Goal: Entertainment & Leisure: Consume media (video, audio)

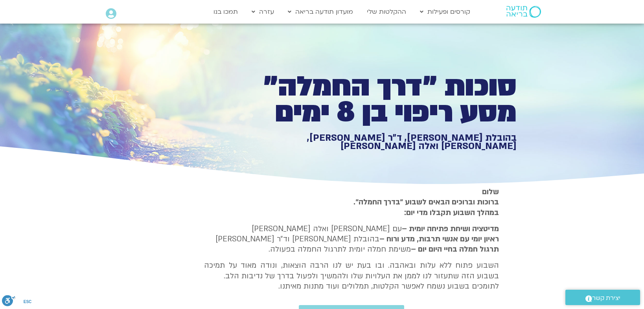
type input "1139.36"
type input "1377.76"
type input "851.4"
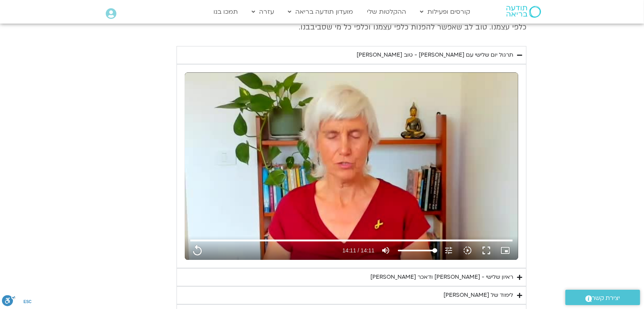
type input "1139.36"
type input "1377.76"
type input "851.4"
type input "1139.36"
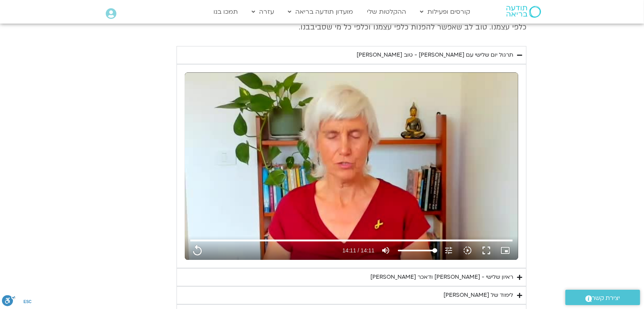
type input "1377.76"
type input "851.4"
type input "1139.36"
type input "1377.76"
type input "851.4"
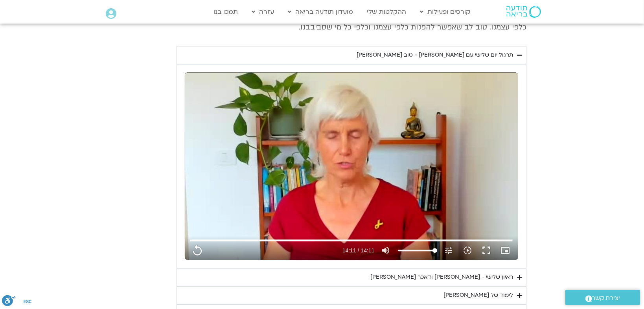
type input "1139.36"
type input "1377.76"
type input "851.4"
type input "1139.36"
type input "1377.76"
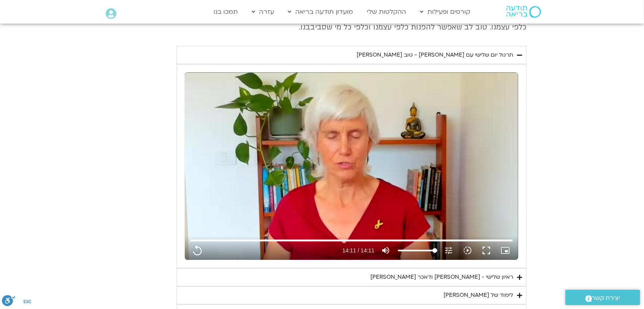
type input "1139.36"
type input "1377.76"
type input "851.4"
type input "1139.36"
type input "1377.76"
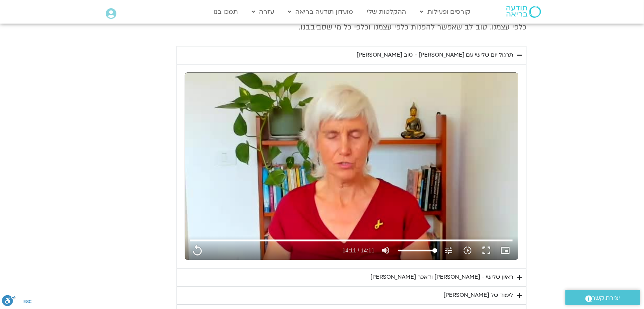
type input "851.4"
type input "1139.36"
type input "1377.76"
type input "1139.36"
type input "1377.76"
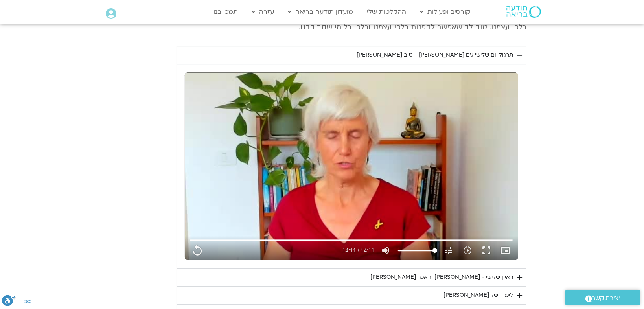
type input "851.4"
type input "1139.36"
type input "1377.76"
type input "851.4"
type input "1139.36"
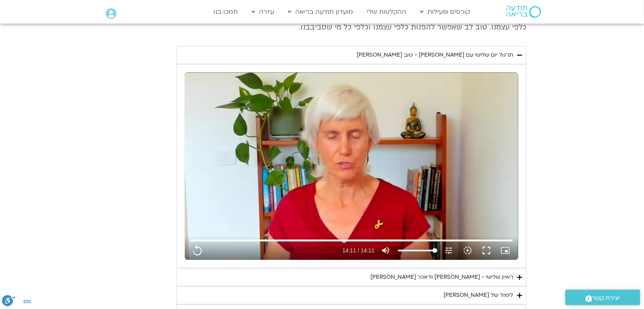
type input "1377.76"
type input "851.4"
type input "1139.36"
type input "1377.76"
type input "851.4"
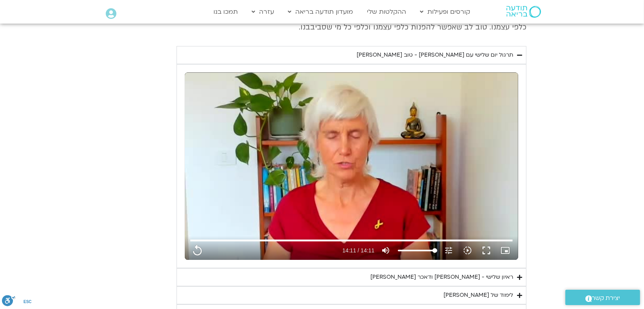
type input "1139.36"
type input "1377.76"
type input "851.4"
type input "1139.36"
type input "1377.76"
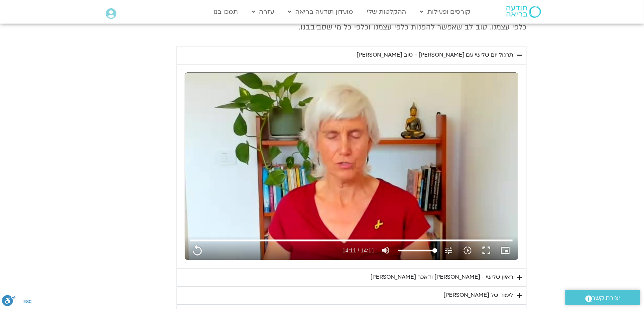
type input "851.4"
type input "1139.36"
type input "1377.76"
type input "851.4"
type input "1139.36"
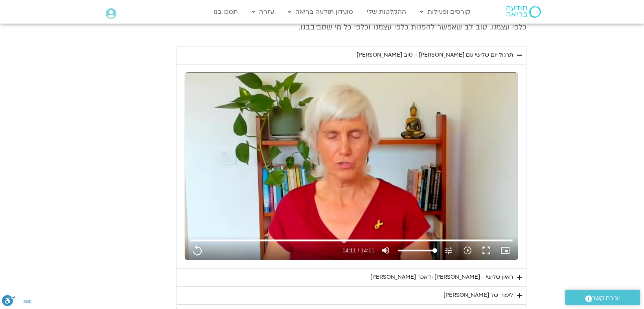
type input "1377.76"
type input "851.4"
type input "1139.36"
type input "1377.76"
type input "851.4"
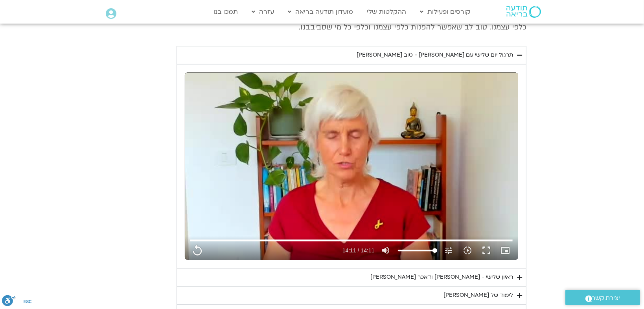
type input "1139.36"
type input "1377.76"
type input "851.4"
type input "1139.36"
type input "1377.76"
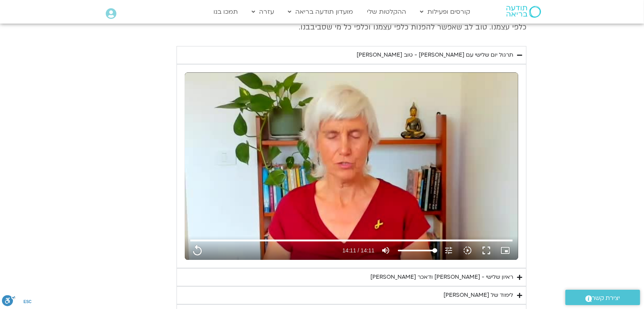
type input "851.4"
type input "1139.36"
type input "1377.76"
type input "851.4"
type input "1139.36"
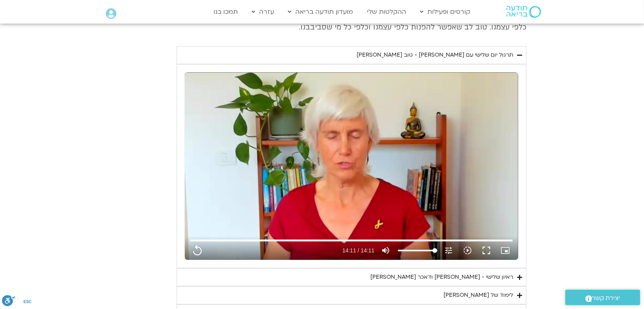
type input "1377.76"
type input "851.4"
type input "1139.36"
type input "1377.76"
type input "851.4"
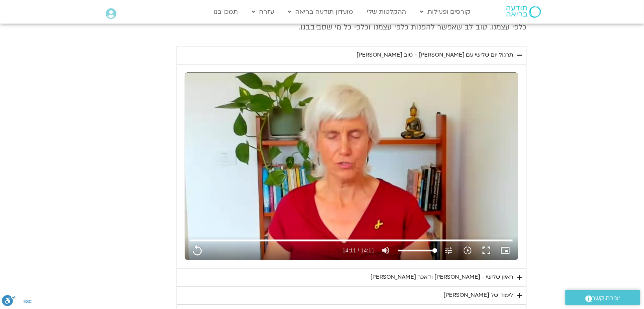
type input "1139.36"
type input "1377.76"
type input "851.4"
type input "1139.36"
type input "1377.76"
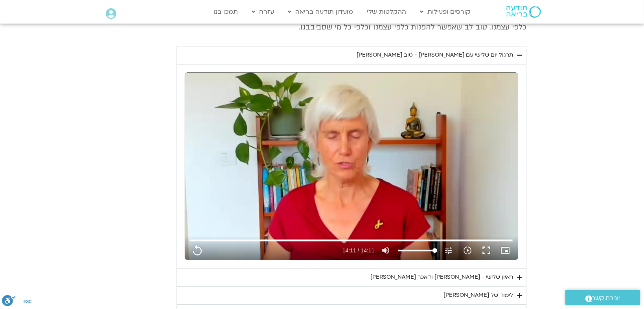
type input "851.4"
type input "1139.36"
type input "1377.76"
type input "851.4"
type input "1139.36"
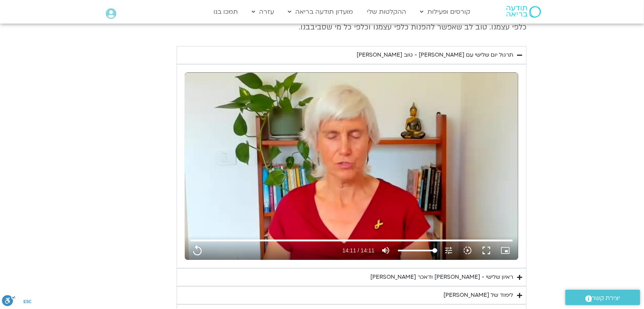
type input "1377.76"
type input "851.4"
type input "1139.36"
type input "1377.76"
type input "851.4"
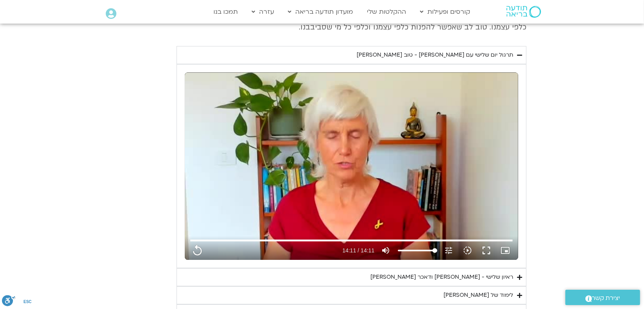
type input "1139.36"
type input "1377.76"
type input "851.4"
type input "1139.36"
type input "1377.76"
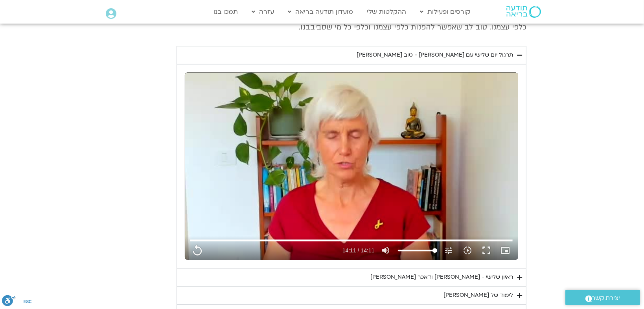
type input "851.4"
type input "1139.36"
type input "1377.76"
type input "851.4"
type input "1139.36"
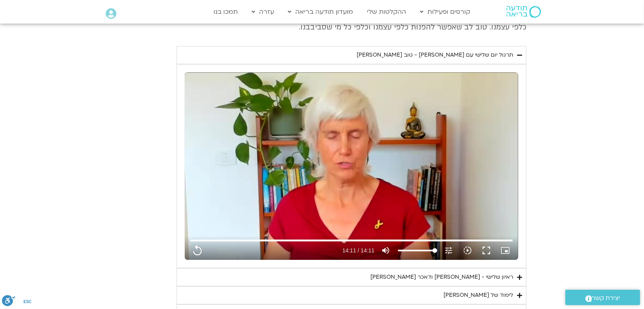
type input "1377.76"
type input "851.4"
type input "1139.36"
type input "1377.76"
type input "851.4"
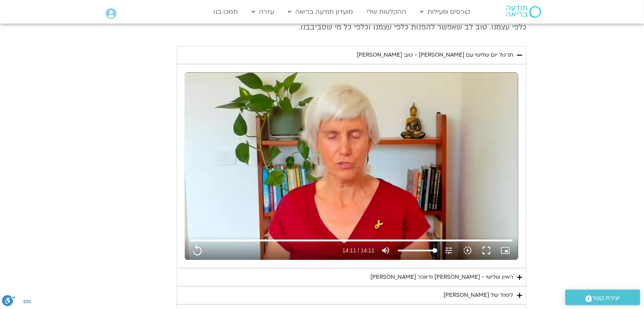
type input "1139.36"
type input "1377.76"
type input "851.4"
type input "1139.36"
type input "1377.76"
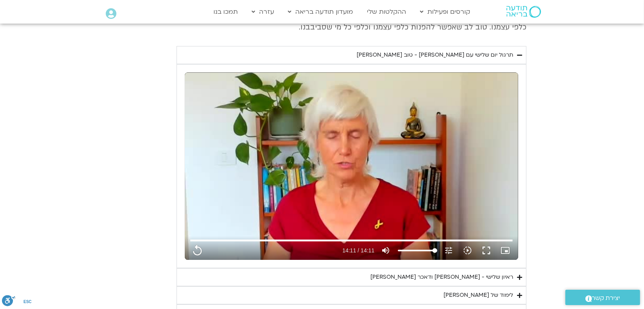
type input "851.4"
type input "1139.36"
type input "1377.76"
type input "851.4"
type input "1139.36"
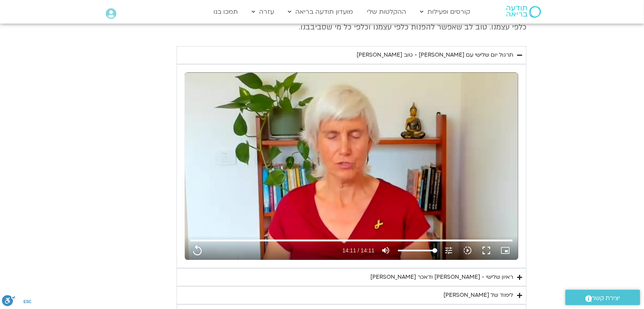
type input "1377.76"
type input "851.4"
type input "1139.36"
type input "1377.76"
type input "851.4"
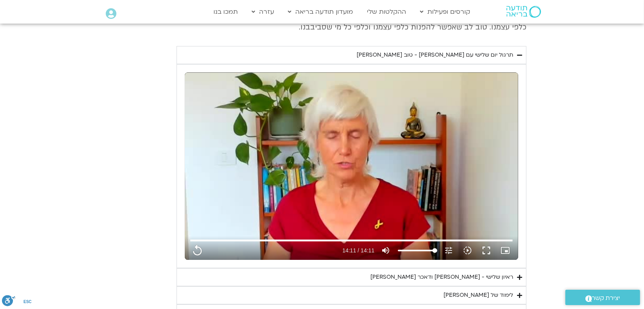
type input "1139.36"
type input "1377.76"
type input "851.4"
type input "1139.36"
type input "1377.76"
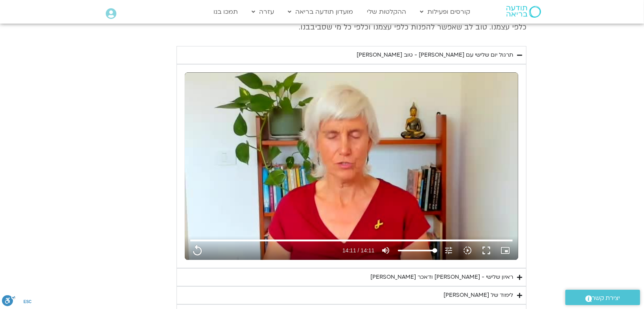
type input "851.4"
type input "1139.36"
type input "1377.76"
type input "851.4"
type input "1139.36"
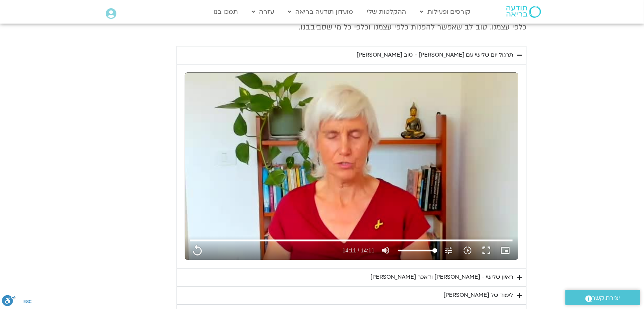
type input "1377.76"
type input "851.4"
type input "1139.36"
type input "1377.76"
type input "851.4"
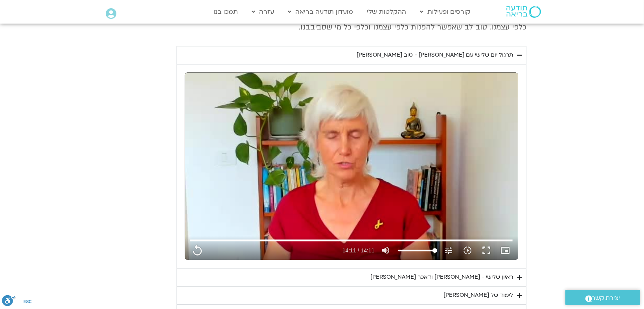
type input "1139.36"
type input "1377.76"
type input "851.4"
type input "1139.36"
type input "1377.76"
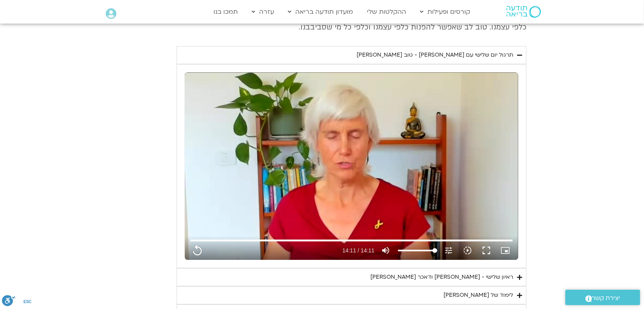
type input "851.4"
type input "1139.36"
type input "1377.76"
type input "851.4"
type input "1139.36"
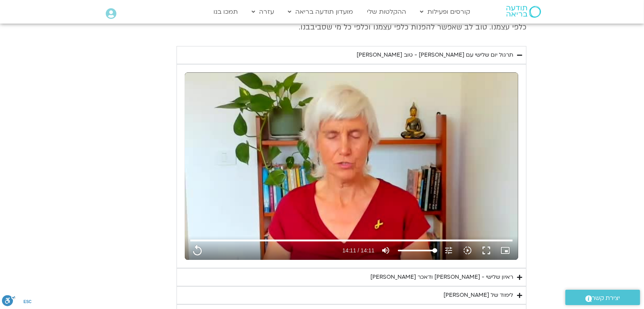
type input "1377.76"
type input "851.4"
type input "1139.36"
type input "1377.76"
type input "851.4"
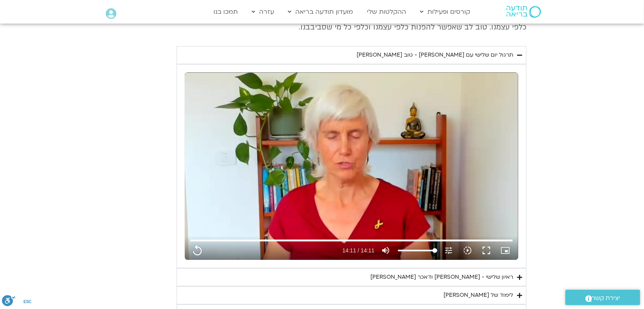
type input "1139.36"
type input "1377.76"
type input "851.4"
type input "1139.36"
type input "1377.76"
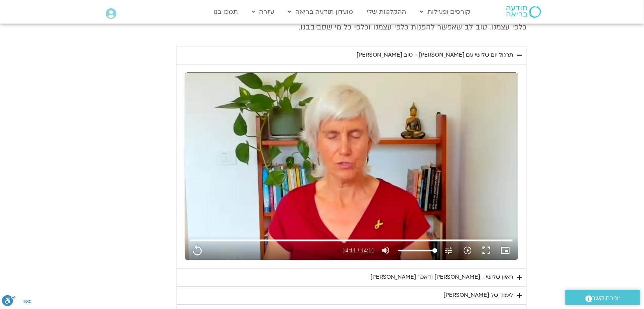
type input "851.4"
type input "1139.36"
type input "1377.76"
type input "851.4"
type input "1139.36"
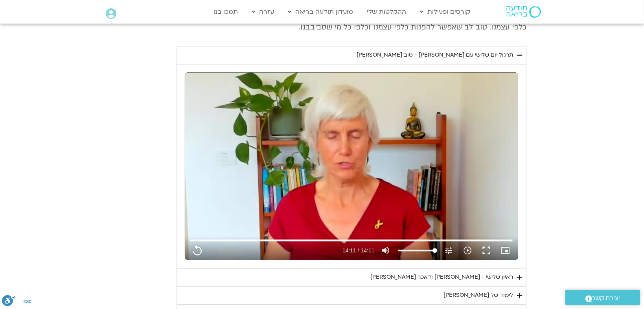
type input "1377.76"
type input "851.4"
type input "1139.36"
type input "1377.76"
type input "851.4"
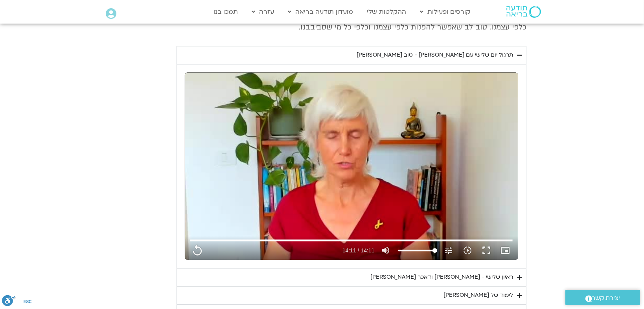
type input "1139.36"
type input "1377.76"
type input "851.4"
type input "1139.36"
type input "1377.76"
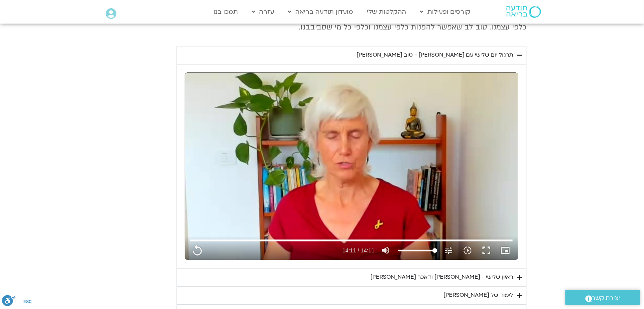
type input "851.4"
type input "1139.36"
type input "1377.76"
type input "851.4"
type input "1139.36"
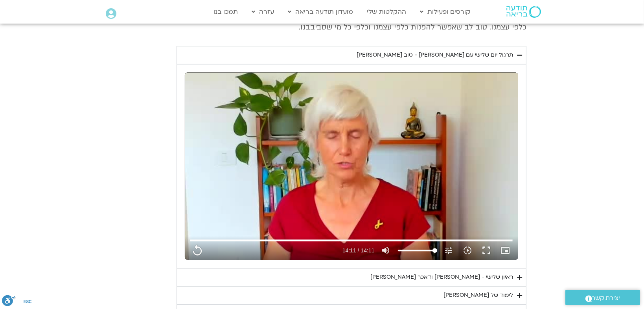
type input "1377.76"
type input "851.4"
type input "1139.36"
type input "1377.76"
type input "851.4"
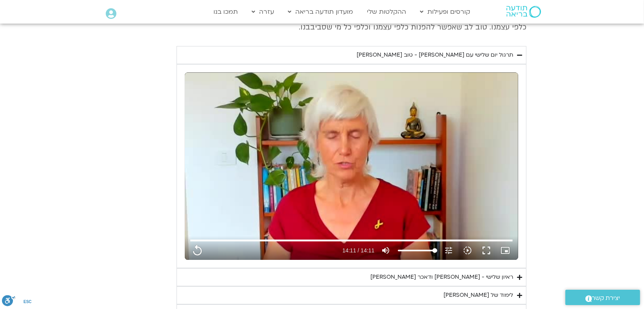
type input "1139.36"
type input "1377.76"
type input "851.4"
type input "1139.36"
type input "1377.76"
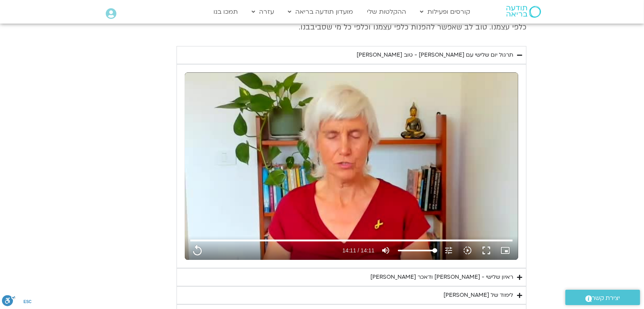
type input "851.4"
type input "1139.36"
type input "1377.76"
type input "851.4"
type input "1139.36"
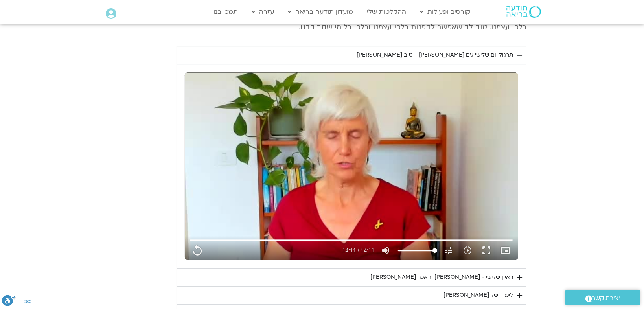
type input "1377.76"
type input "851.4"
type input "1139.36"
type input "1377.76"
type input "851.4"
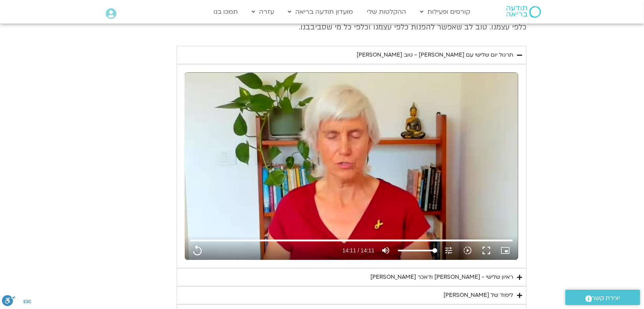
type input "1139.36"
type input "1377.76"
type input "851.4"
type input "1139.36"
type input "1377.76"
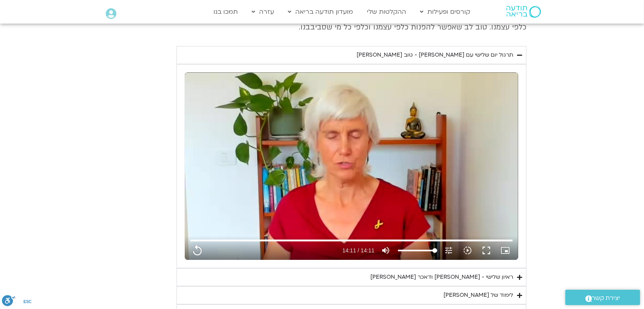
type input "851.4"
type input "1139.36"
type input "1377.76"
type input "851.4"
type input "1139.36"
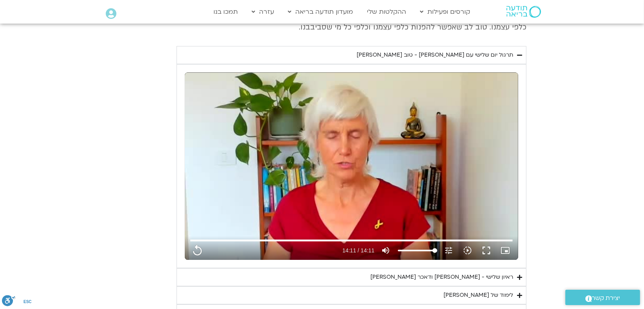
type input "1377.76"
type input "851.4"
type input "1139.36"
